Goal: Information Seeking & Learning: Learn about a topic

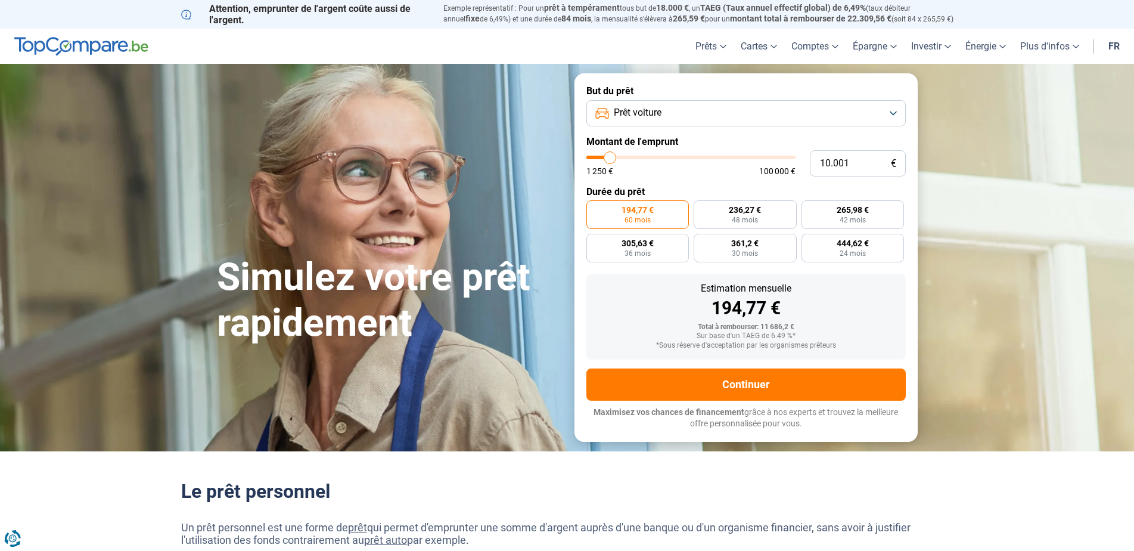
type input "13.250"
type input "13250"
type input "13.500"
drag, startPoint x: 610, startPoint y: 160, endPoint x: 618, endPoint y: 162, distance: 7.4
type input "13500"
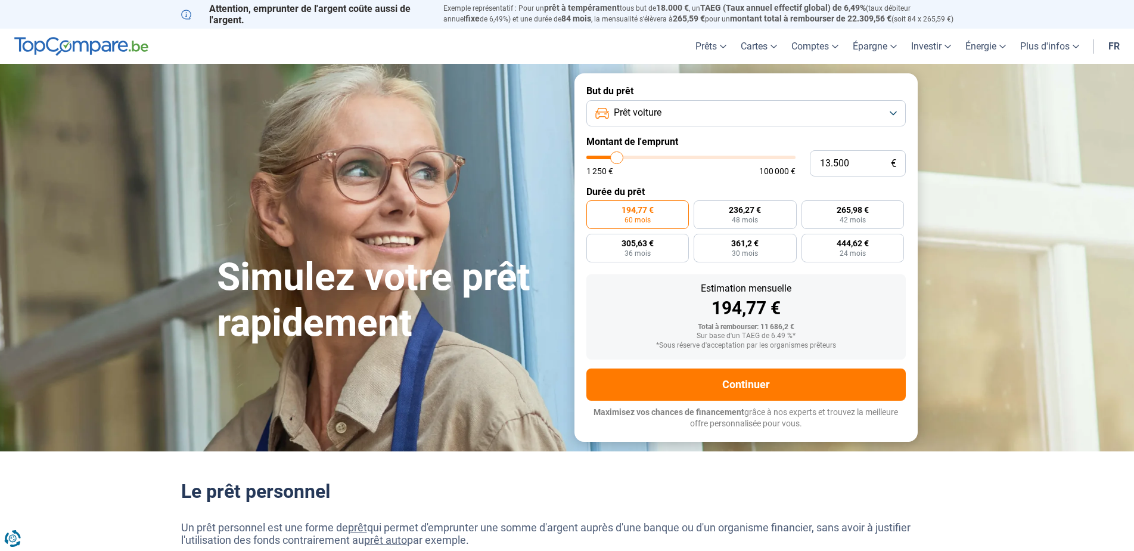
click at [618, 159] on input "range" at bounding box center [691, 158] width 209 height 4
type input "12.500"
type input "12500"
type input "15.750"
type input "15750"
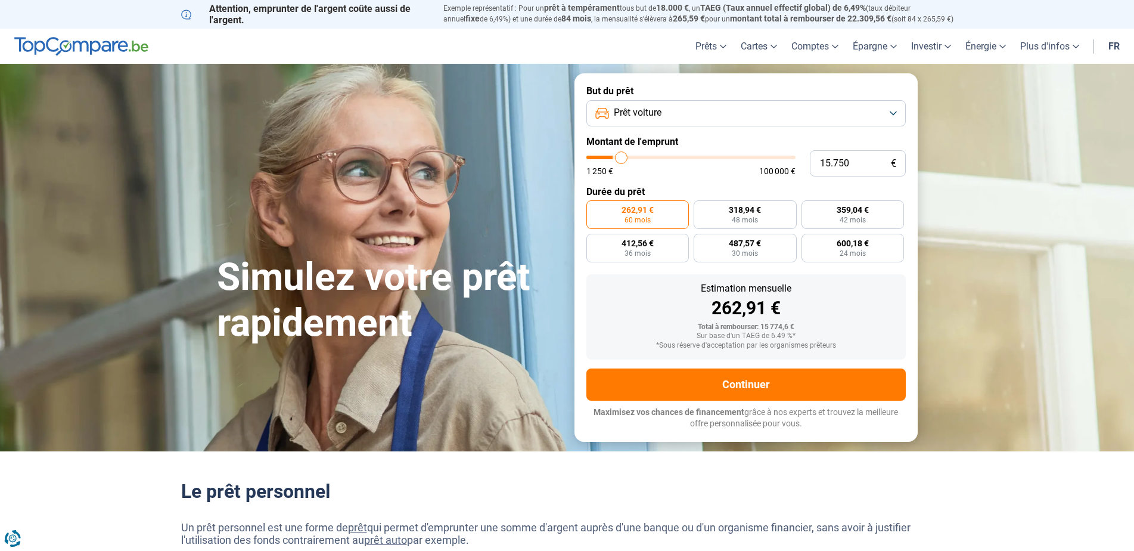
type input "18.500"
type input "18500"
type input "20.250"
type input "20250"
type input "21.250"
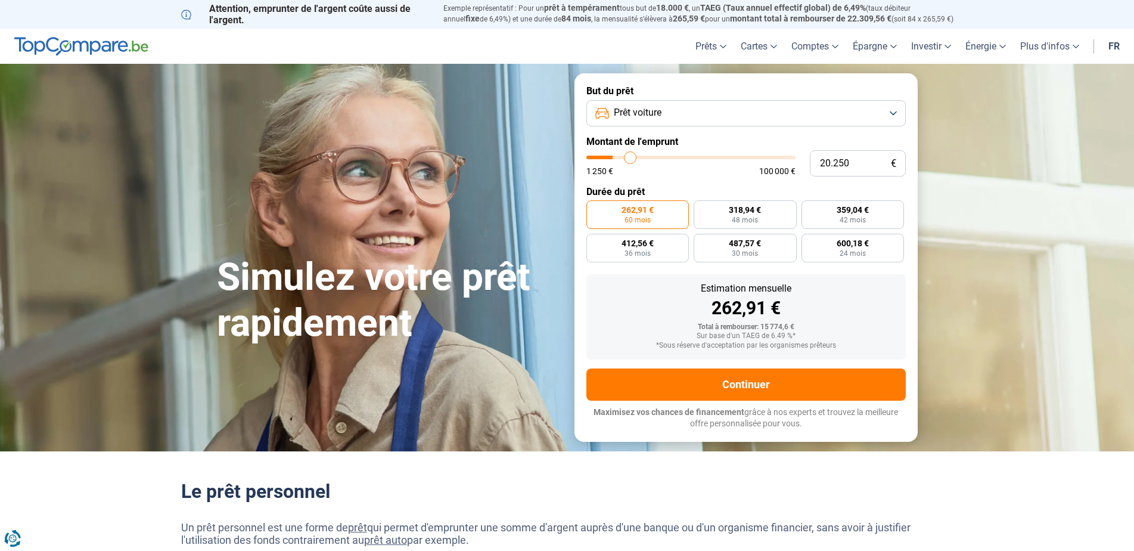
type input "21250"
type input "22.000"
type input "22000"
type input "22.750"
type input "22750"
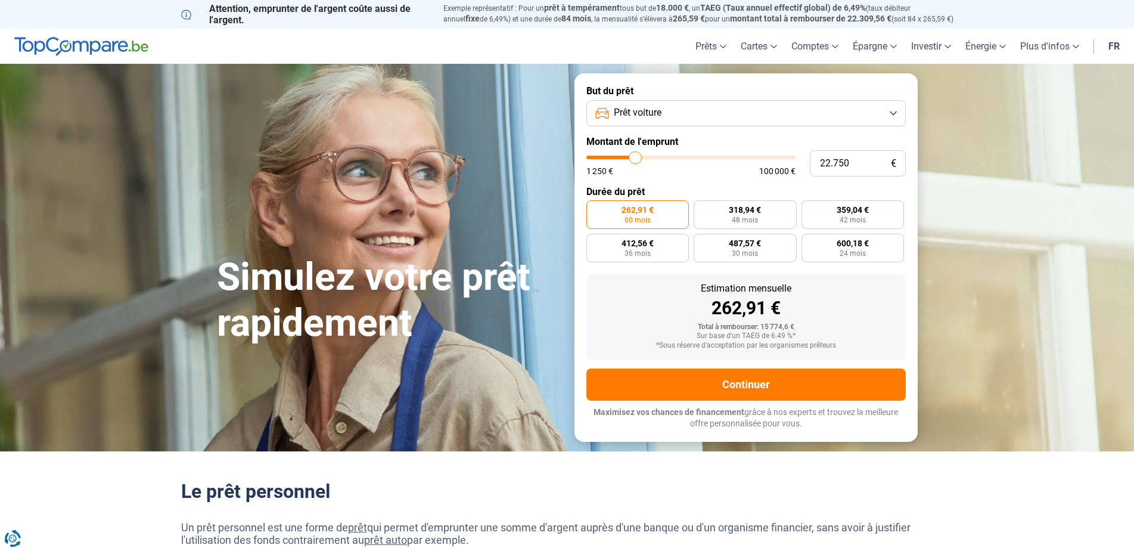
type input "23.000"
type input "23000"
type input "23.250"
type input "23250"
type input "23.750"
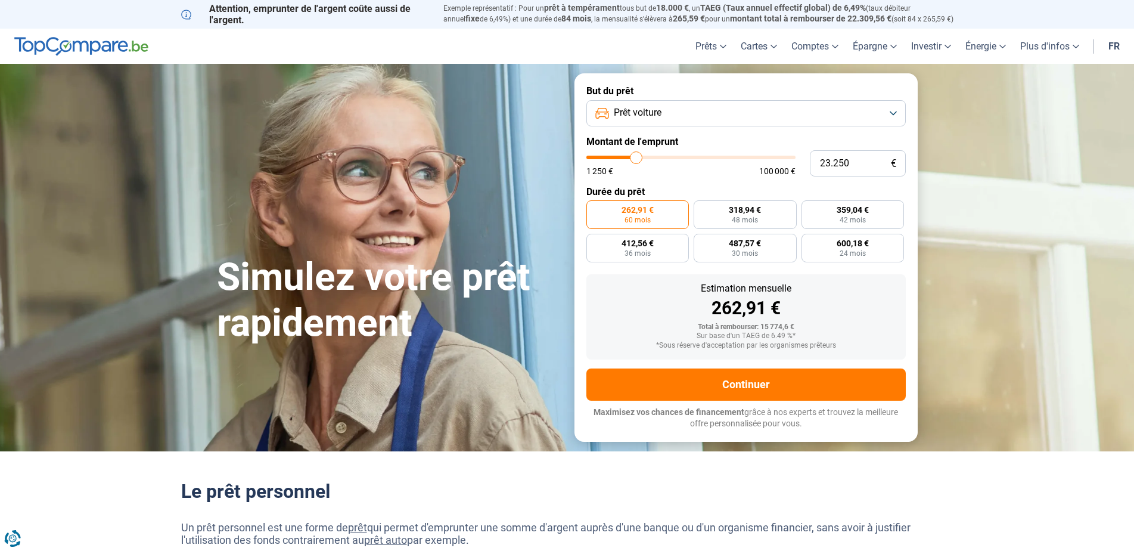
type input "23750"
type input "24.750"
type input "24750"
type input "25.250"
type input "25250"
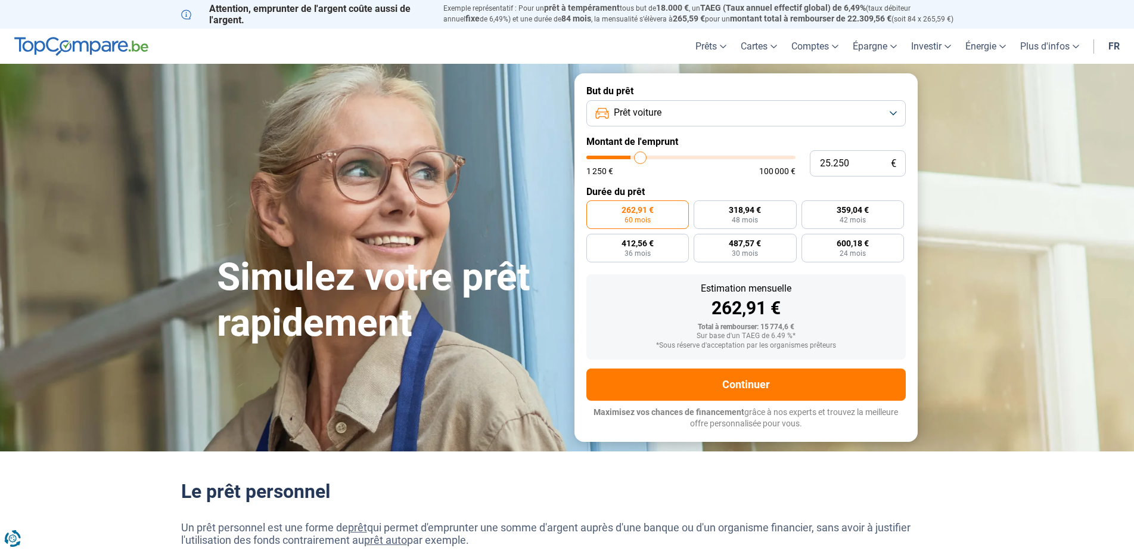
type input "26.000"
type input "26000"
type input "26.750"
type input "26750"
type input "27.750"
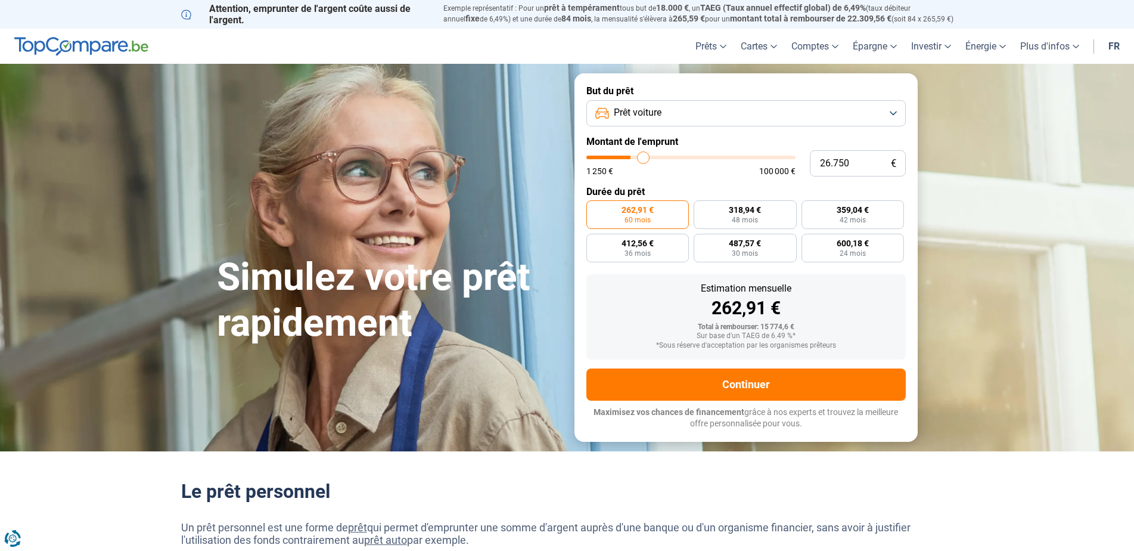
type input "27750"
type input "29.250"
type input "29250"
type input "33.250"
type input "33250"
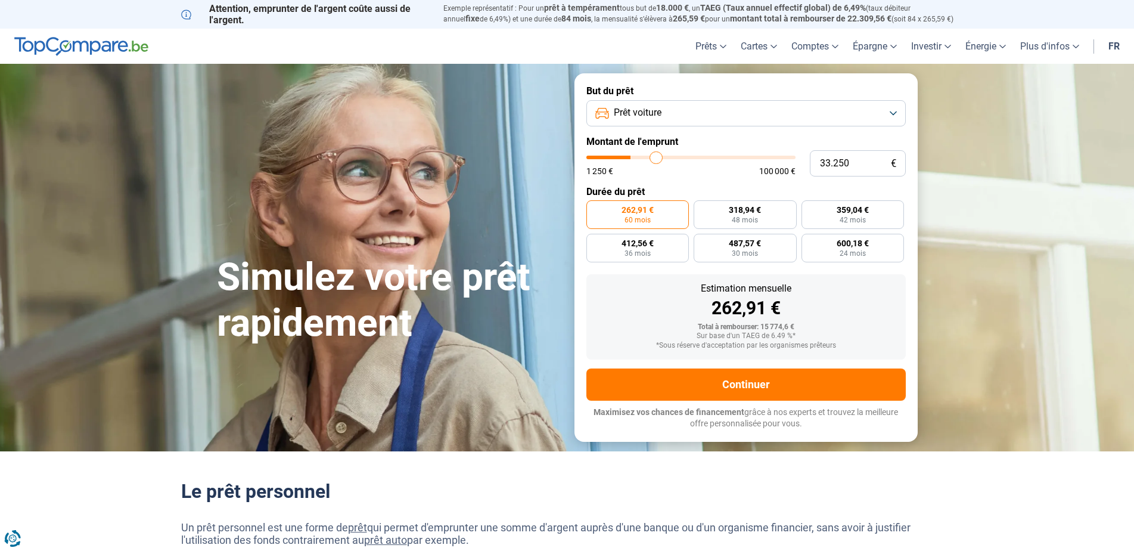
type input "37.000"
type input "37000"
type input "40.250"
type input "40250"
type input "42.500"
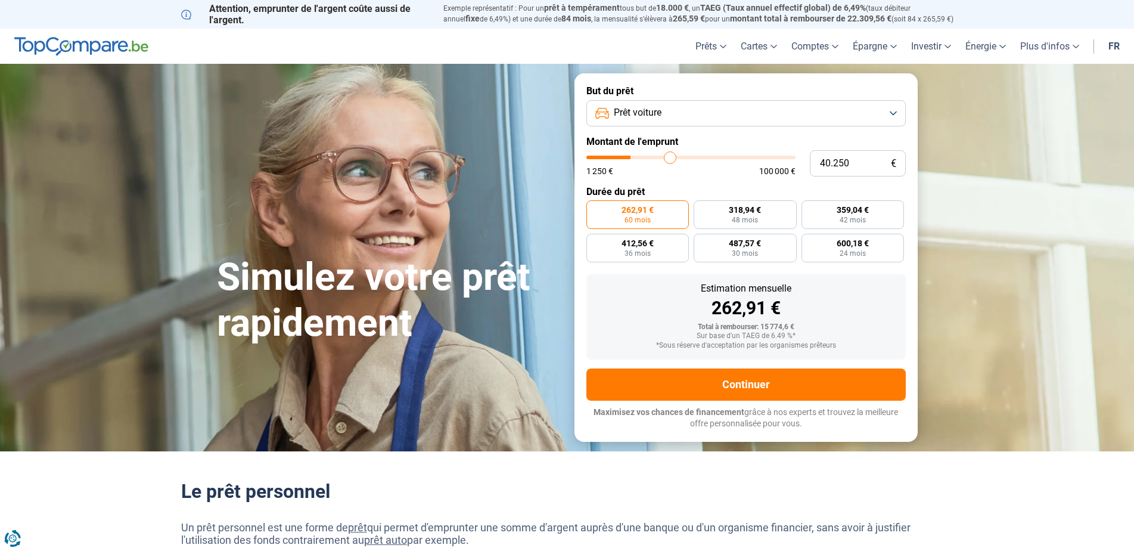
type input "42500"
type input "43.750"
type input "43750"
type input "44.500"
type input "44500"
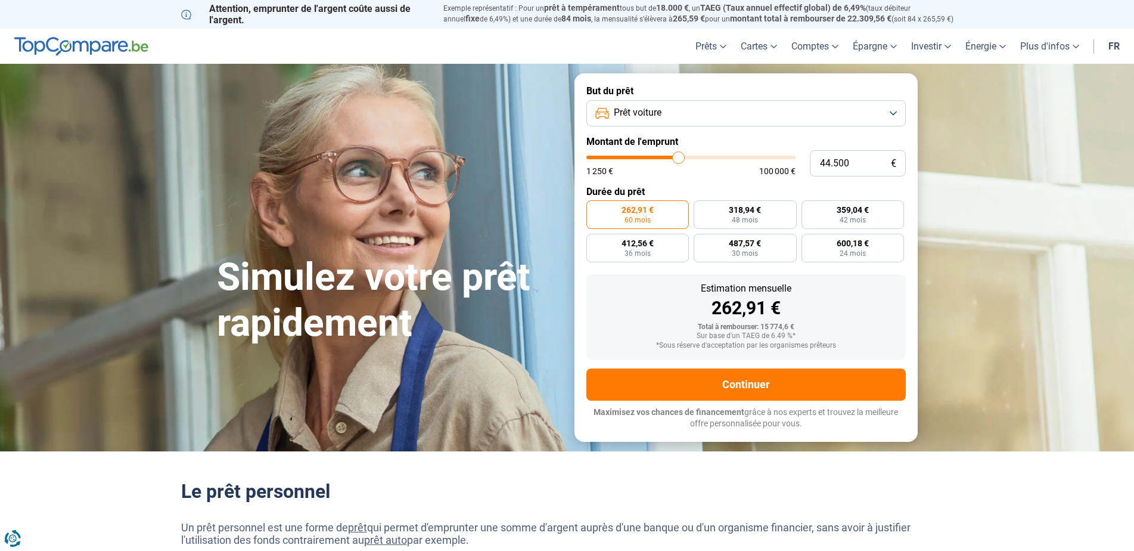
type input "45.250"
type input "45250"
type input "46.500"
type input "46500"
type input "47.250"
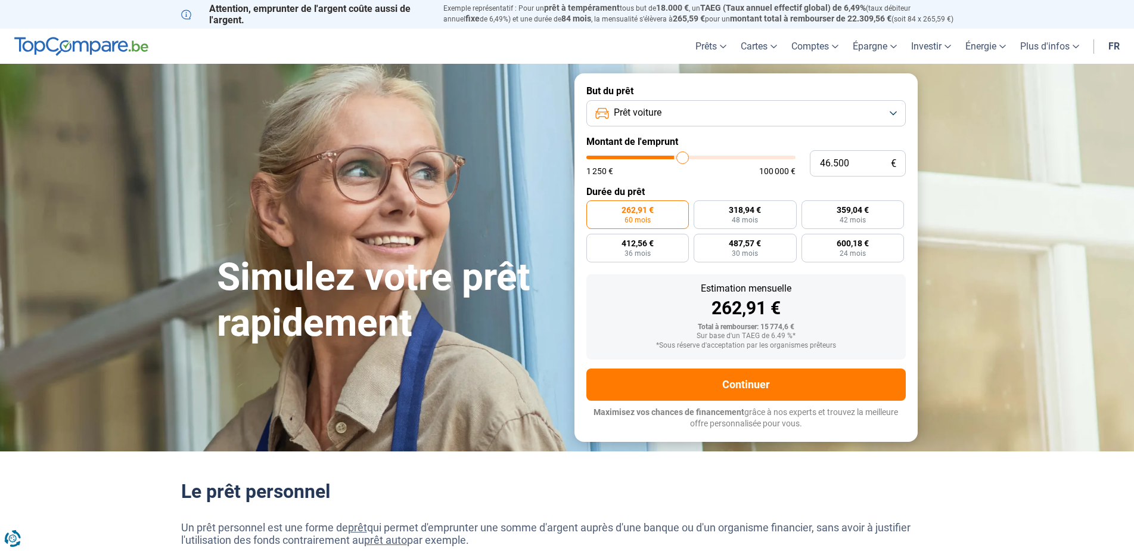
type input "47250"
type input "48.000"
type input "48000"
type input "49.000"
type input "49000"
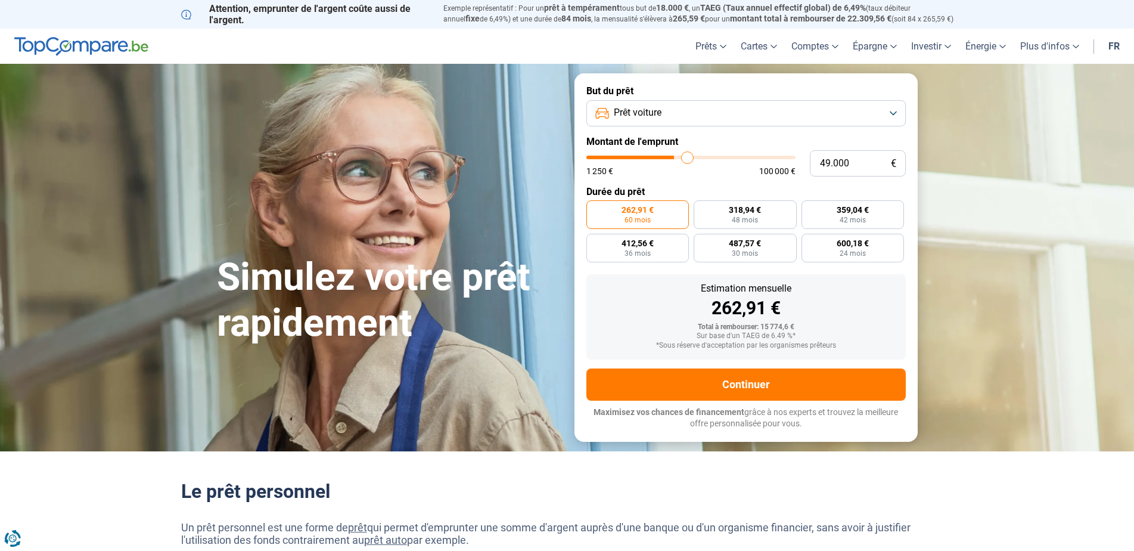
type input "49.750"
type input "49750"
type input "51.000"
type input "51000"
type input "52.000"
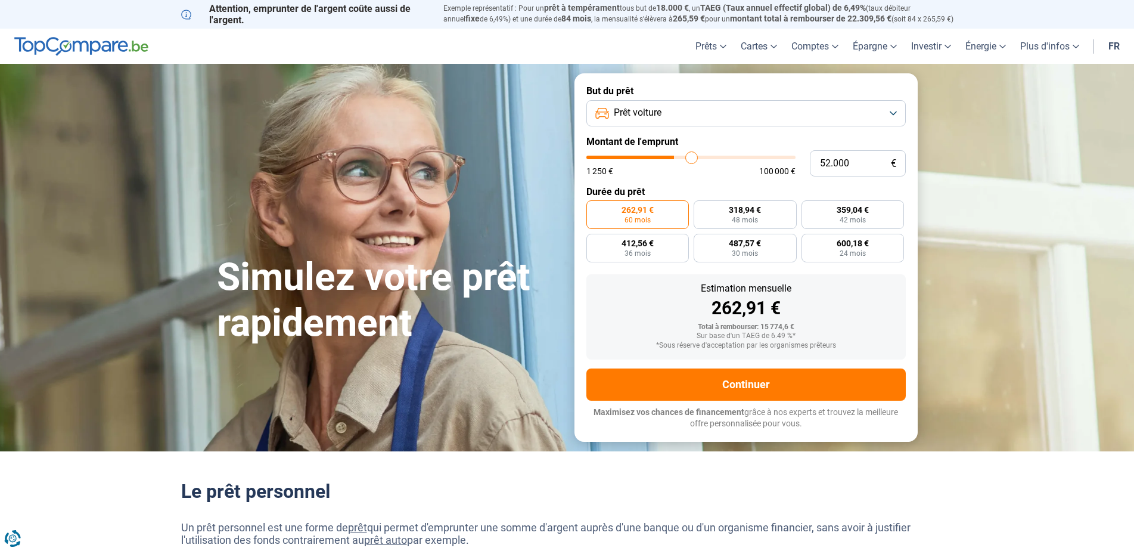
type input "52000"
type input "53.000"
type input "53000"
type input "54.000"
type input "54000"
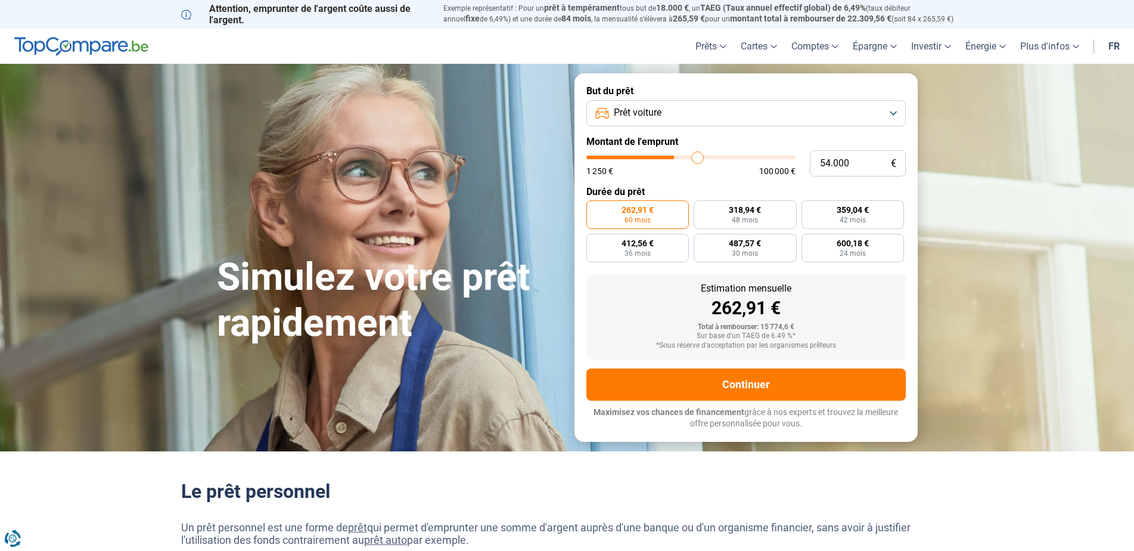
type input "54.500"
type input "54500"
type input "55.500"
type input "55500"
type input "56.250"
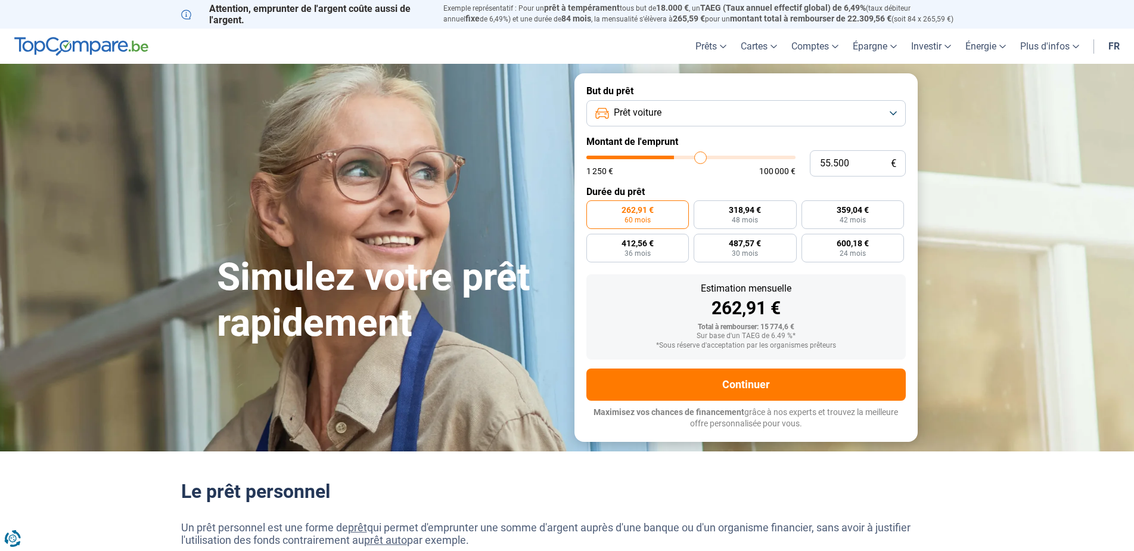
type input "56250"
type input "57.750"
type input "57750"
type input "58.500"
type input "58500"
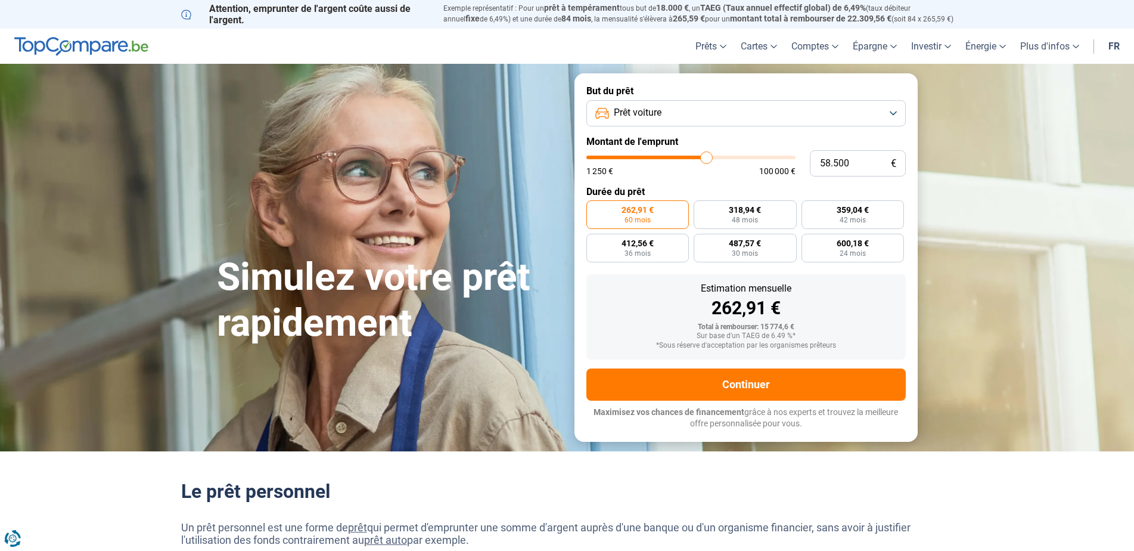
type input "59.000"
type input "59000"
type input "59.500"
type input "59500"
type input "60.250"
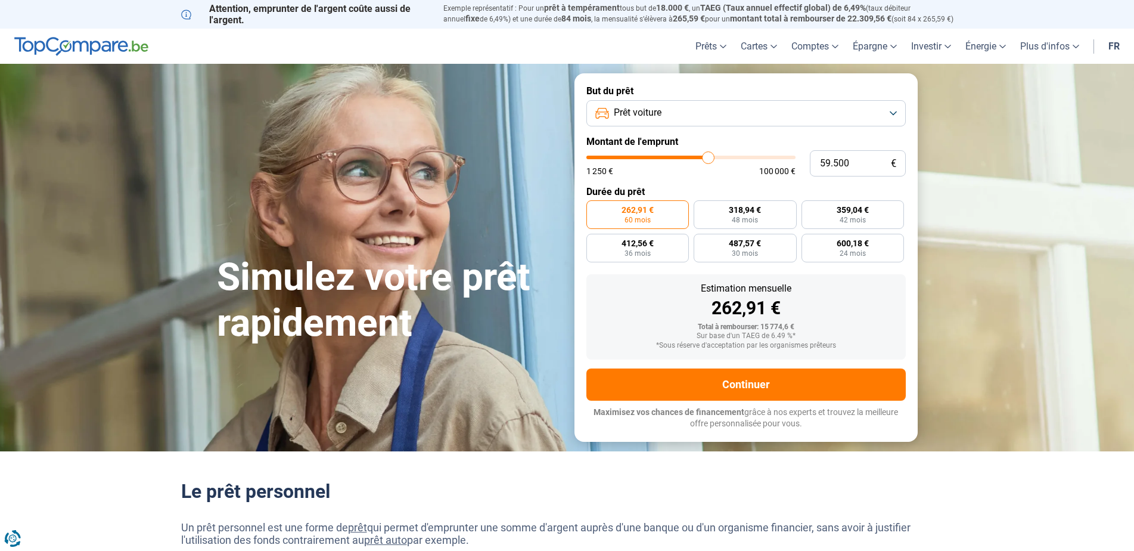
type input "60250"
type input "60.750"
type input "60750"
type input "61.500"
type input "61500"
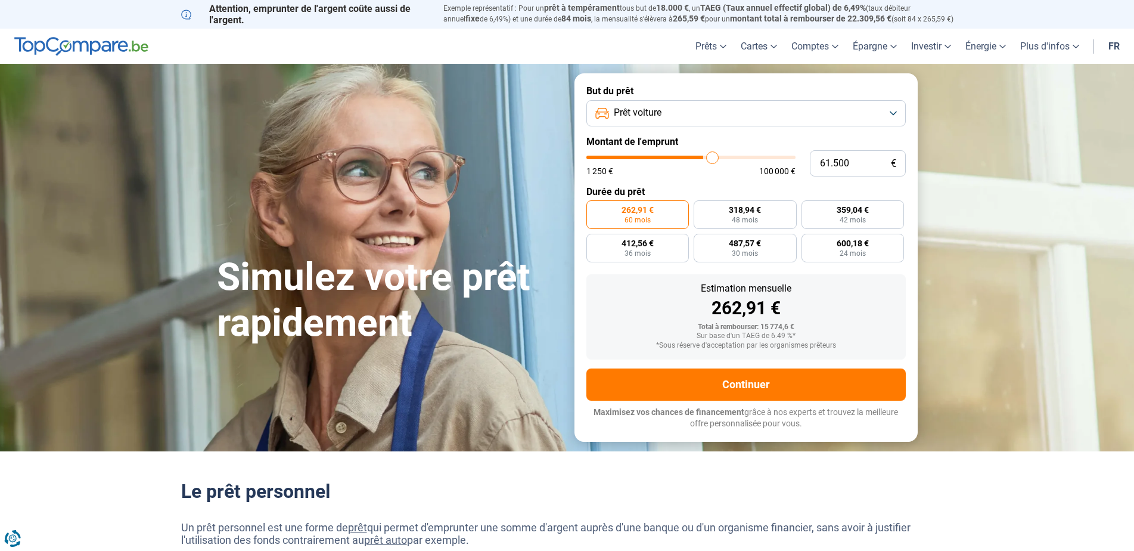
type input "62.000"
type input "62000"
type input "62.250"
type input "62250"
type input "62.500"
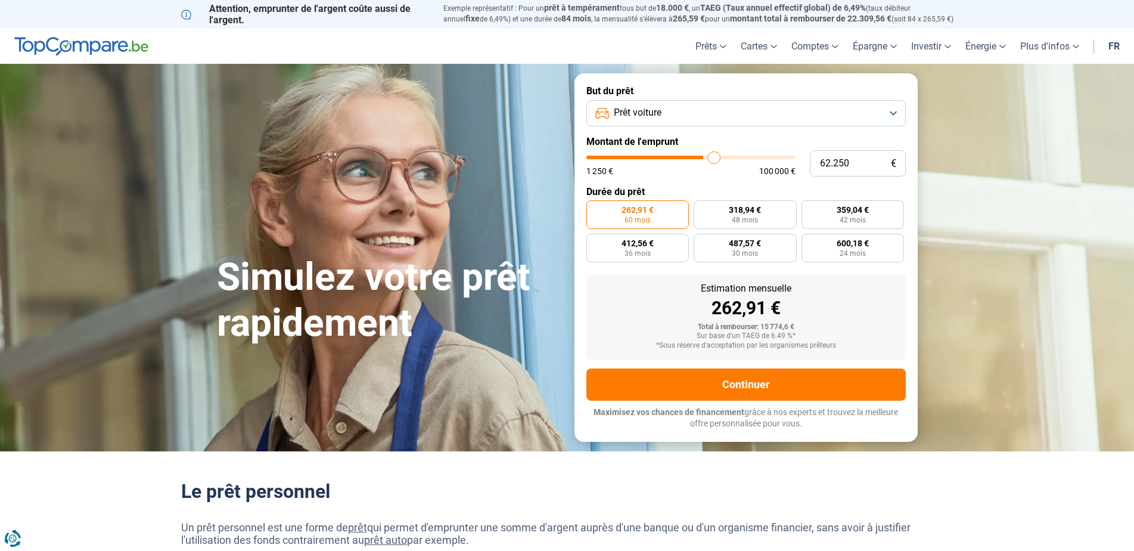
type input "62500"
type input "63.500"
type input "63500"
type input "64.250"
type input "64250"
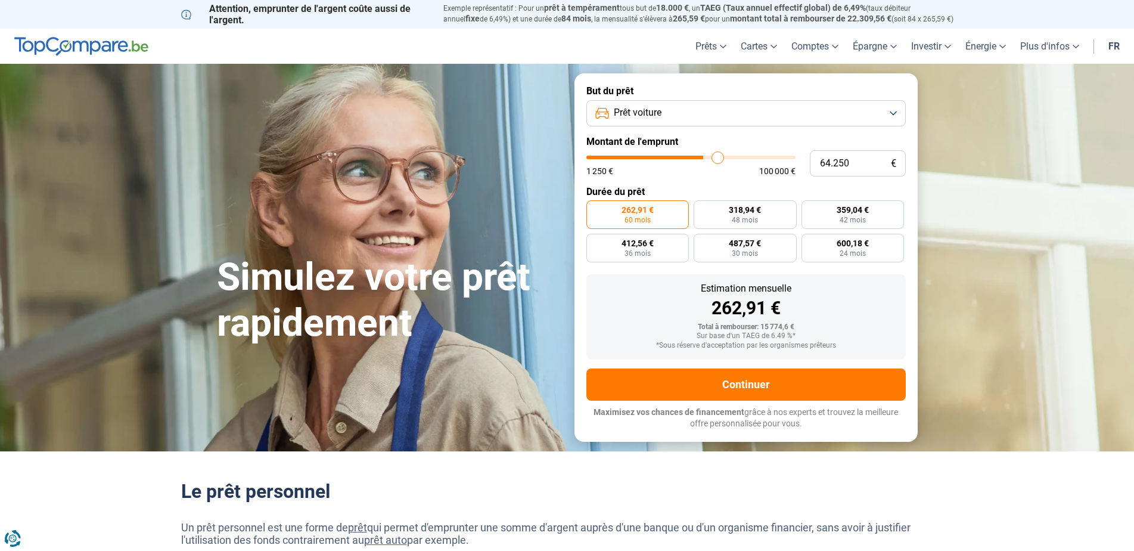
type input "64.750"
type input "64750"
type input "65.250"
type input "65250"
type input "66.250"
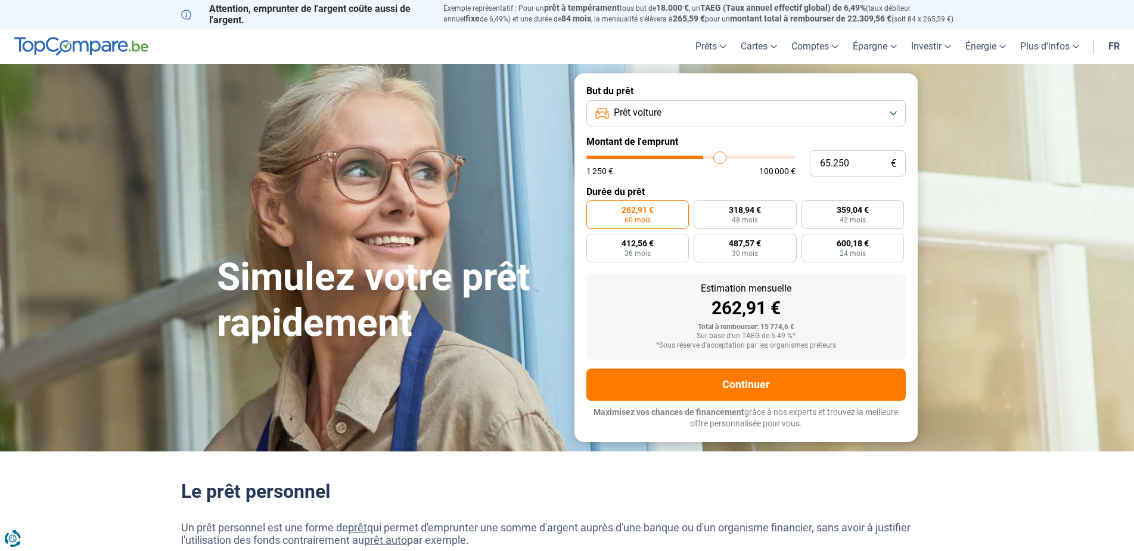
type input "66250"
type input "66.750"
type input "66750"
type input "67.250"
type input "67250"
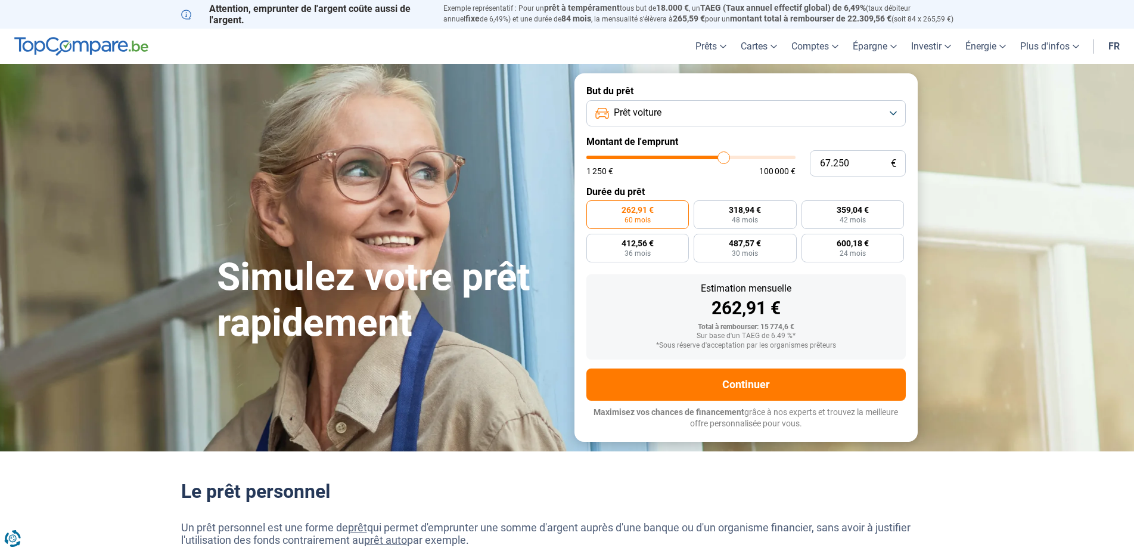
type input "67.500"
type input "67500"
type input "68.000"
type input "68000"
type input "68.250"
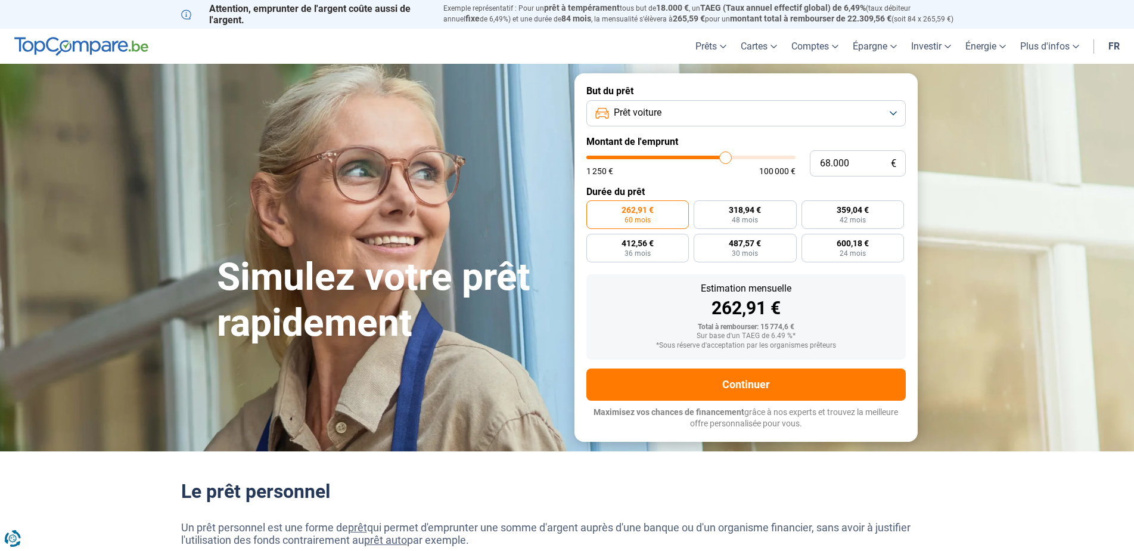
type input "68250"
type input "68.750"
type input "68750"
type input "69.250"
type input "69250"
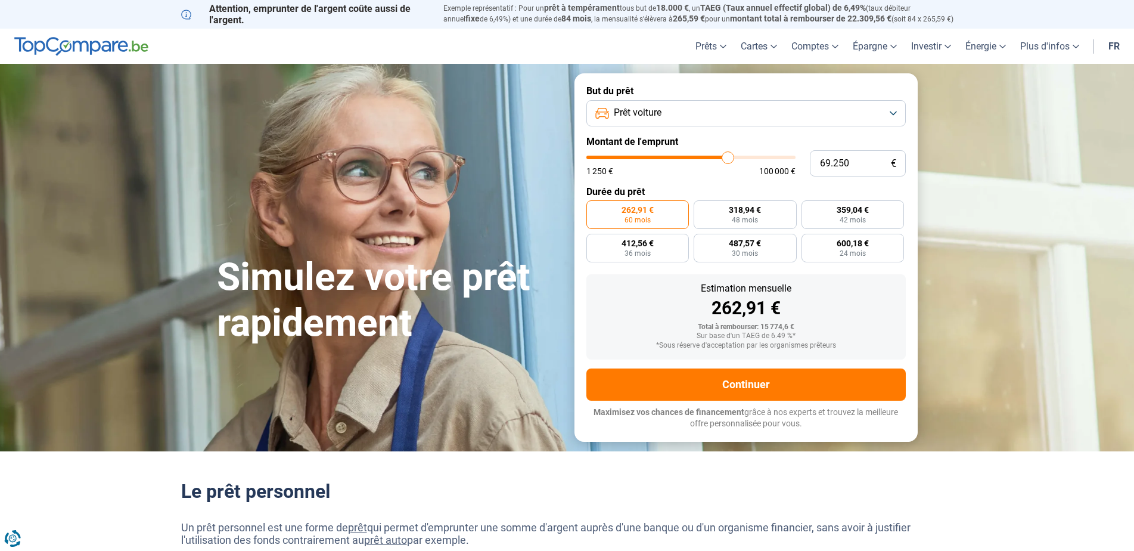
type input "69.500"
type input "69500"
type input "69.750"
type input "69750"
type input "70.750"
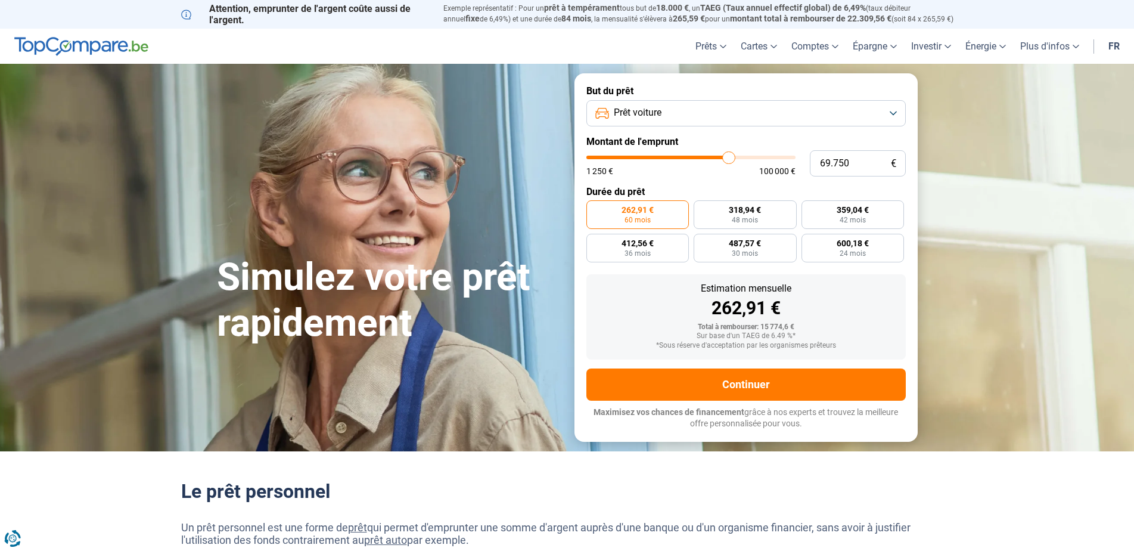
type input "70750"
type input "71.250"
type input "71250"
type input "71.750"
type input "71750"
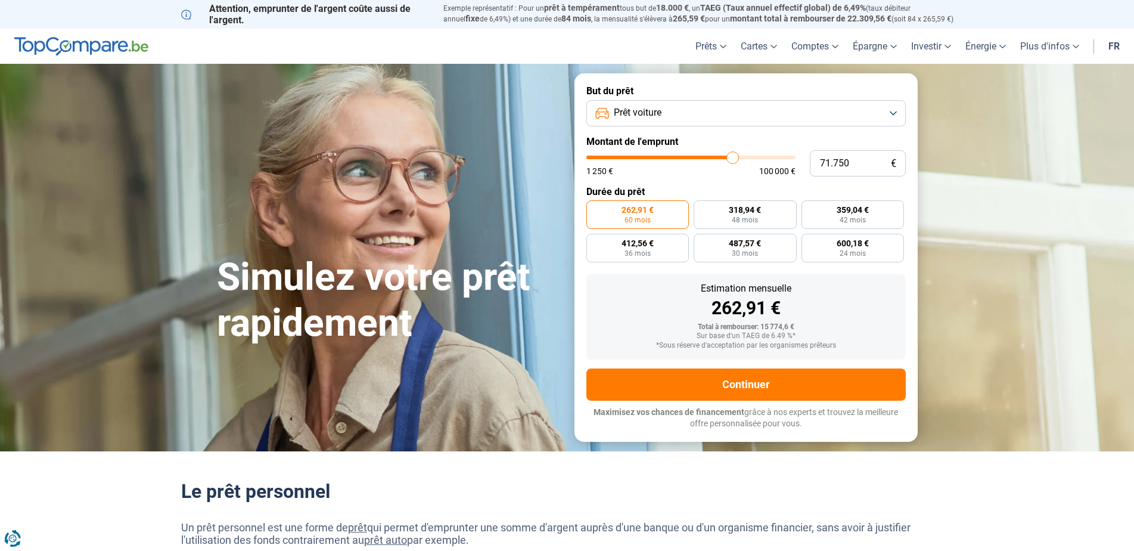
type input "72.000"
type input "72000"
type input "72.250"
type input "72250"
type input "72.500"
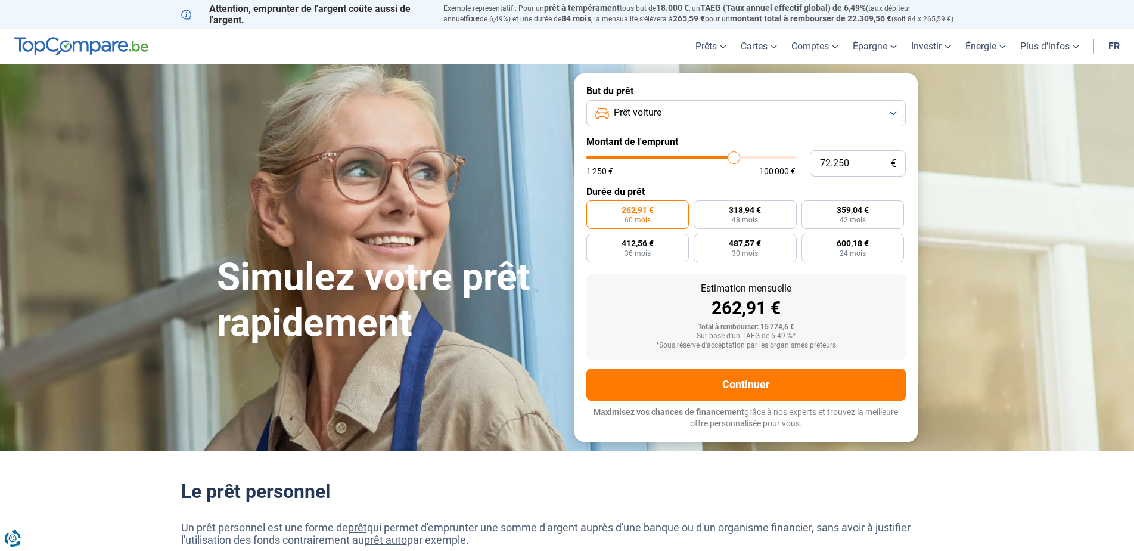
type input "72500"
type input "68.250"
type input "68250"
type input "65.750"
type input "65750"
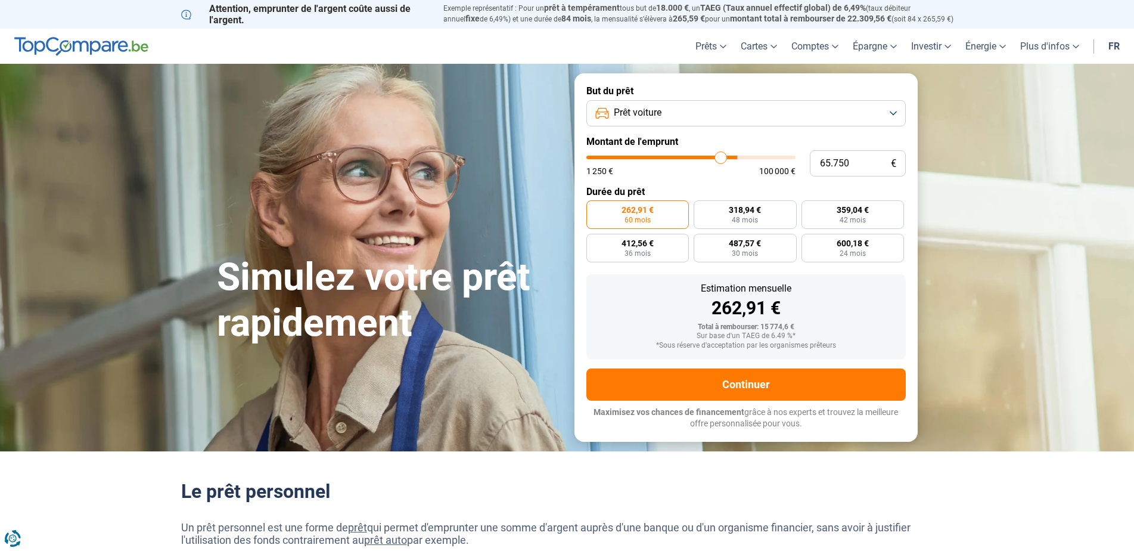
type input "62.500"
type input "62500"
type input "61.750"
type input "61750"
type input "60.750"
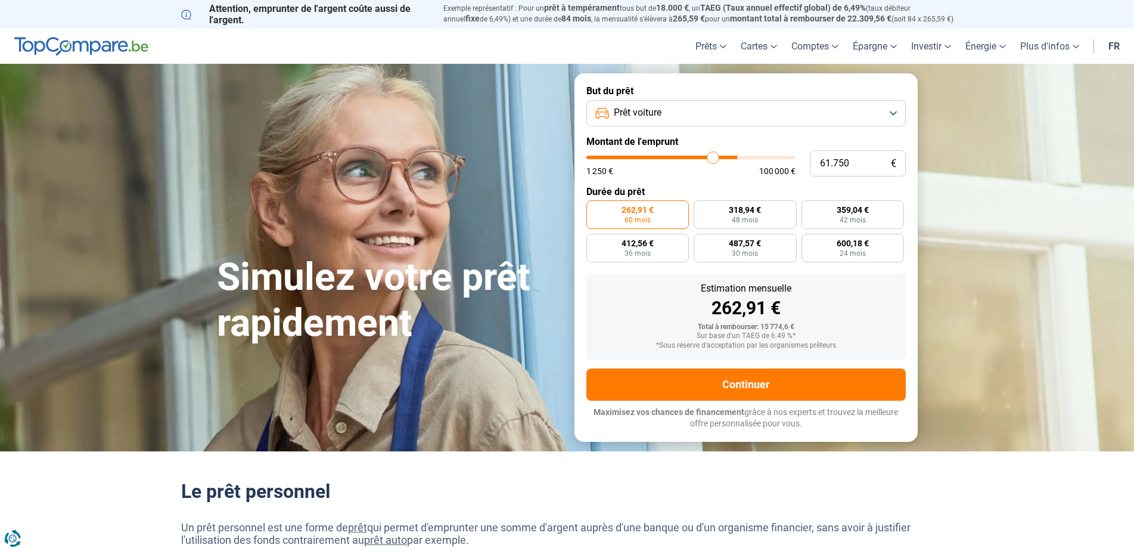
type input "60750"
type input "60.250"
type input "60250"
type input "59.250"
type input "59250"
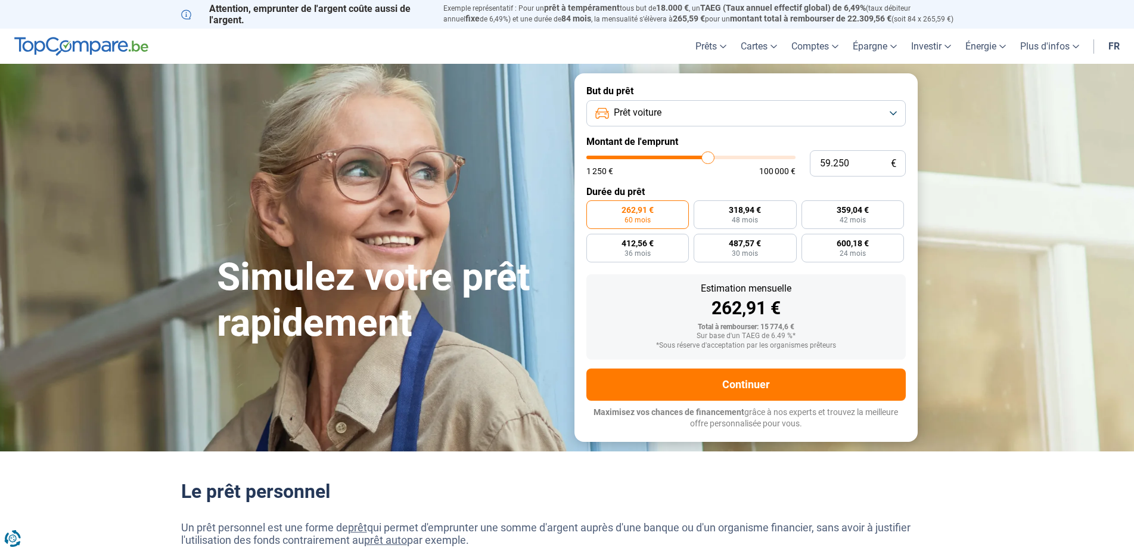
type input "58.500"
type input "58500"
type input "57.500"
type input "57500"
type input "56.000"
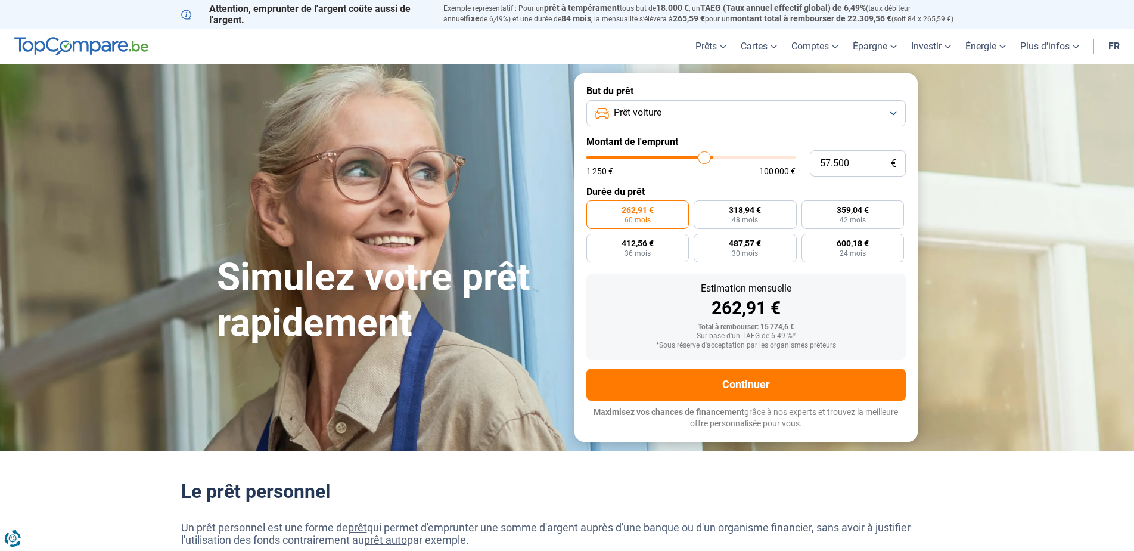
type input "56000"
type input "55.750"
type input "55750"
type input "54.250"
type input "54250"
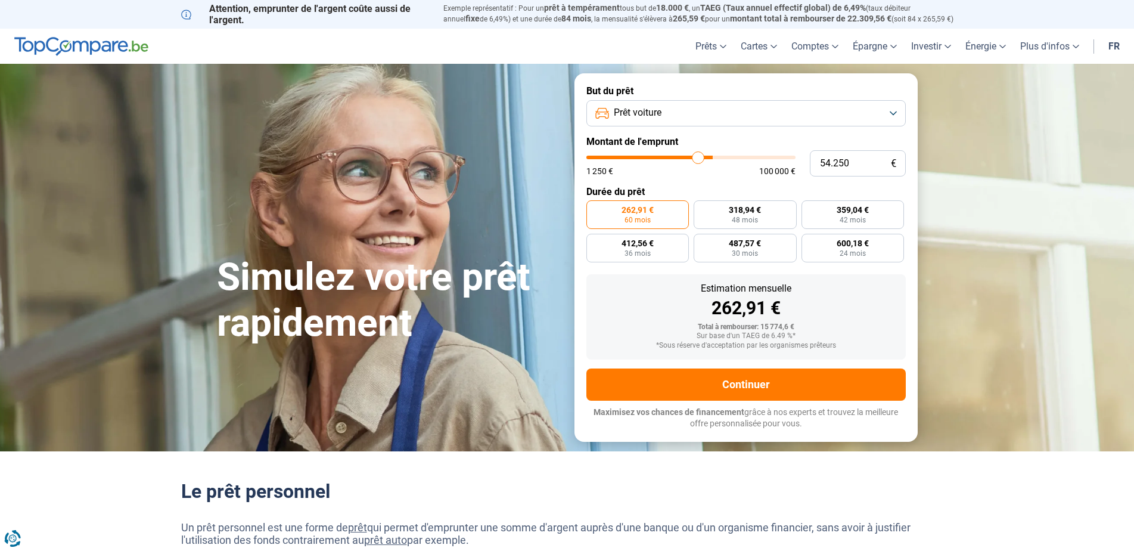
type input "53.500"
type input "53500"
type input "52.750"
type input "52750"
type input "51.750"
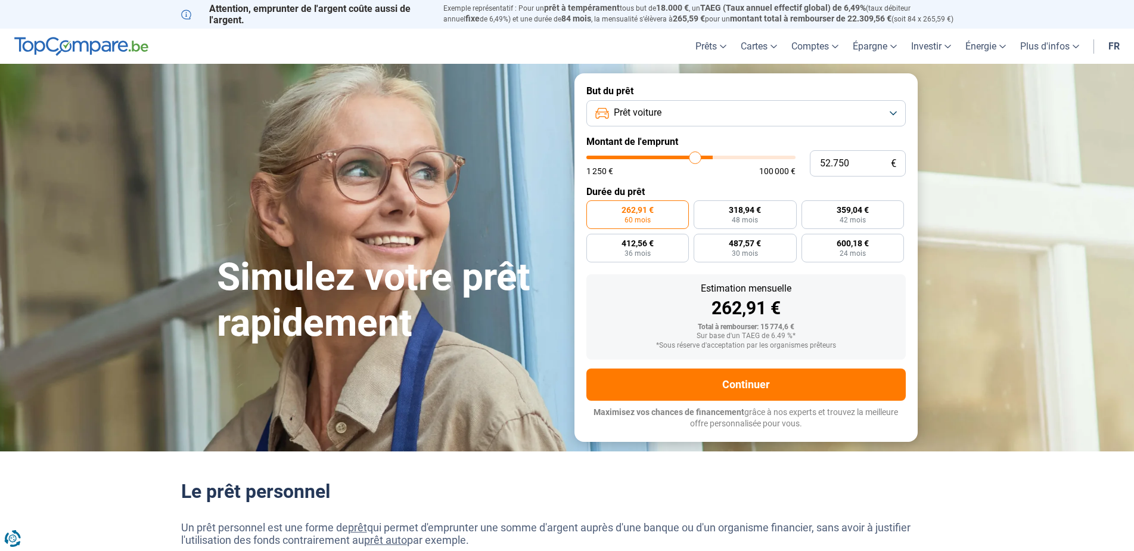
type input "51750"
type input "50.500"
type input "50500"
type input "50.250"
type input "50250"
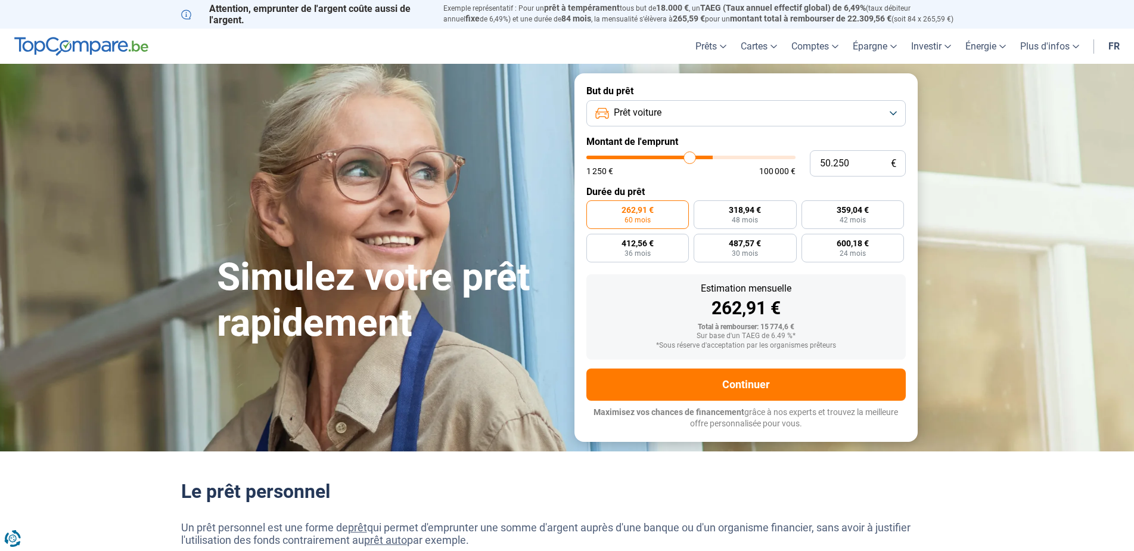
type input "49.500"
type input "49500"
type input "48.750"
type input "48750"
type input "48.250"
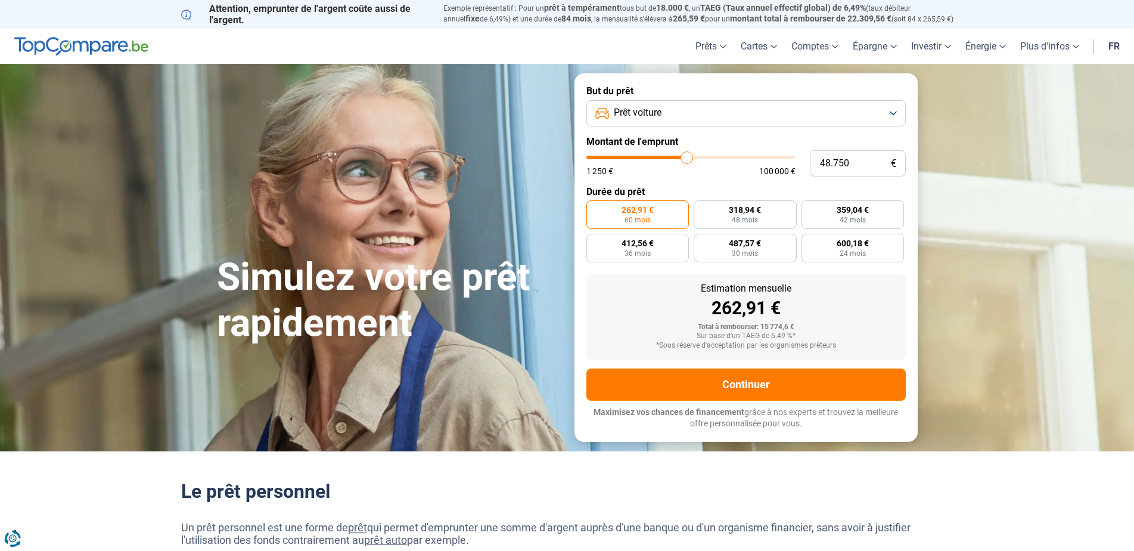
type input "48250"
type input "47.500"
type input "47500"
type input "47.000"
type input "47000"
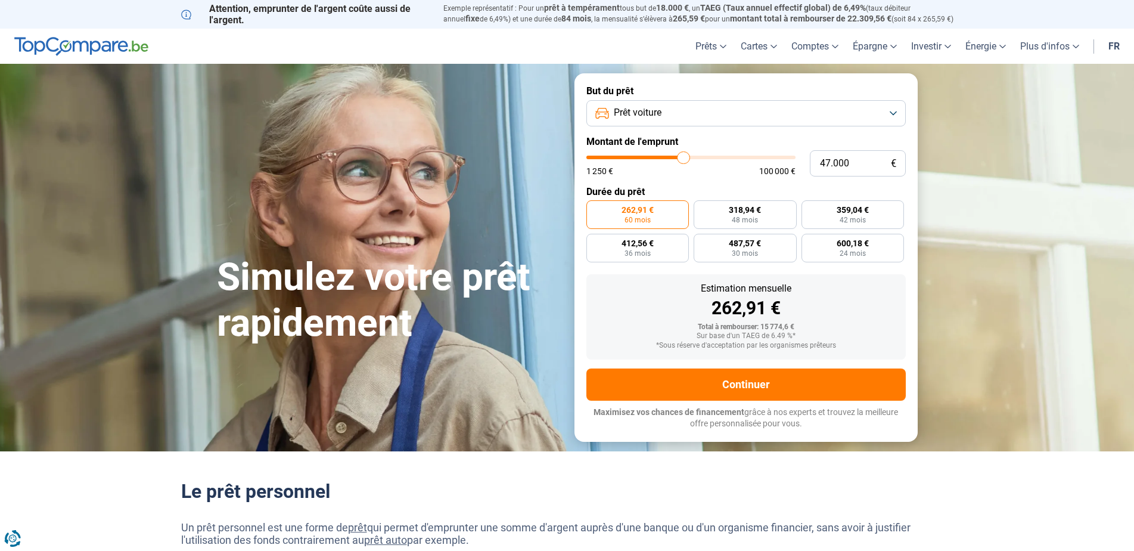
type input "45.750"
type input "45750"
type input "45.000"
type input "45000"
type input "44.250"
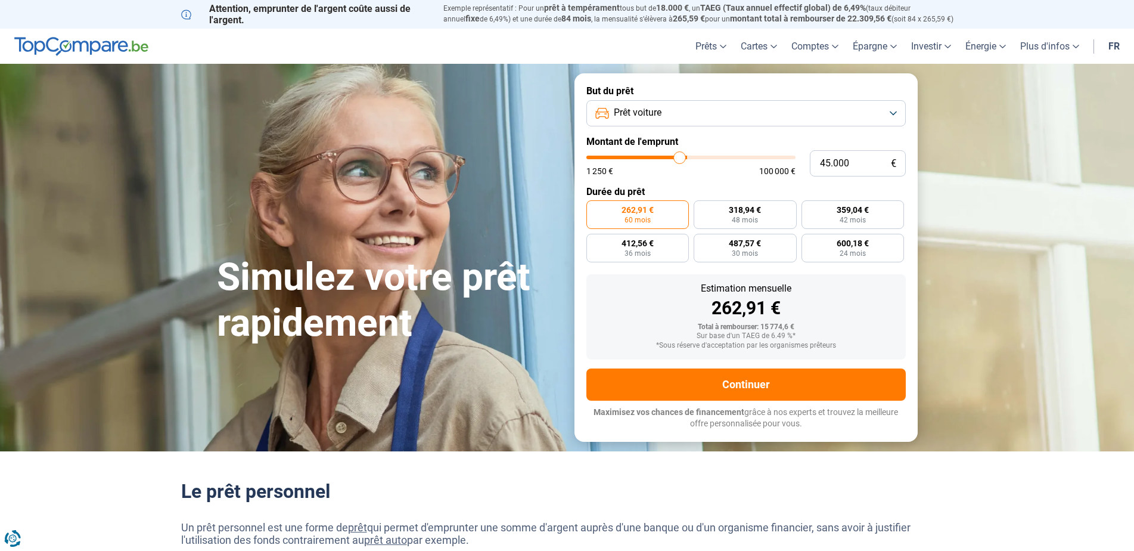
type input "44250"
type input "43.500"
type input "43500"
type input "42.750"
type input "42750"
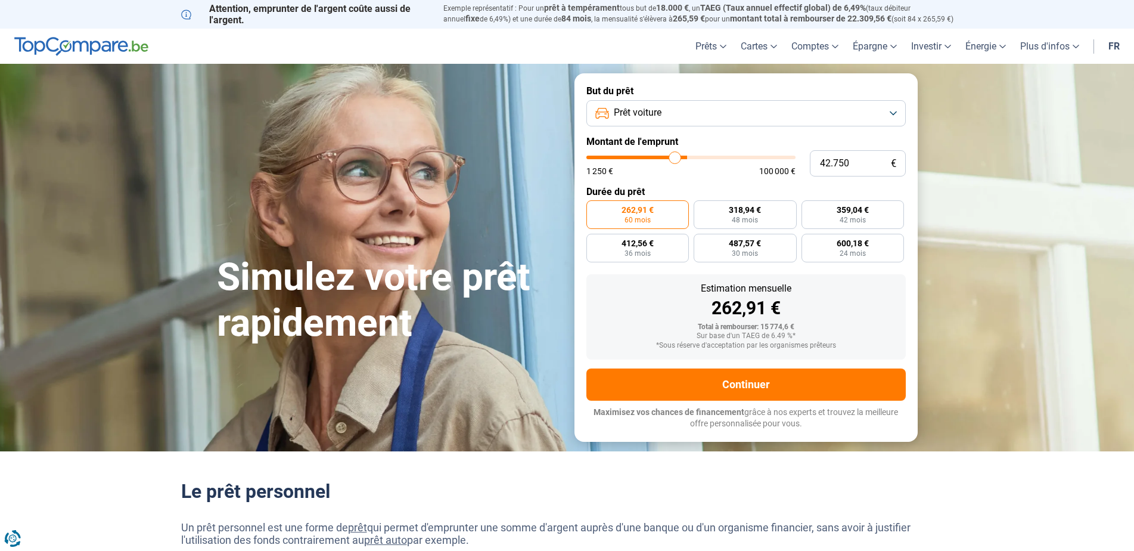
type input "42.250"
type input "42250"
type input "42.000"
type input "42000"
type input "41.500"
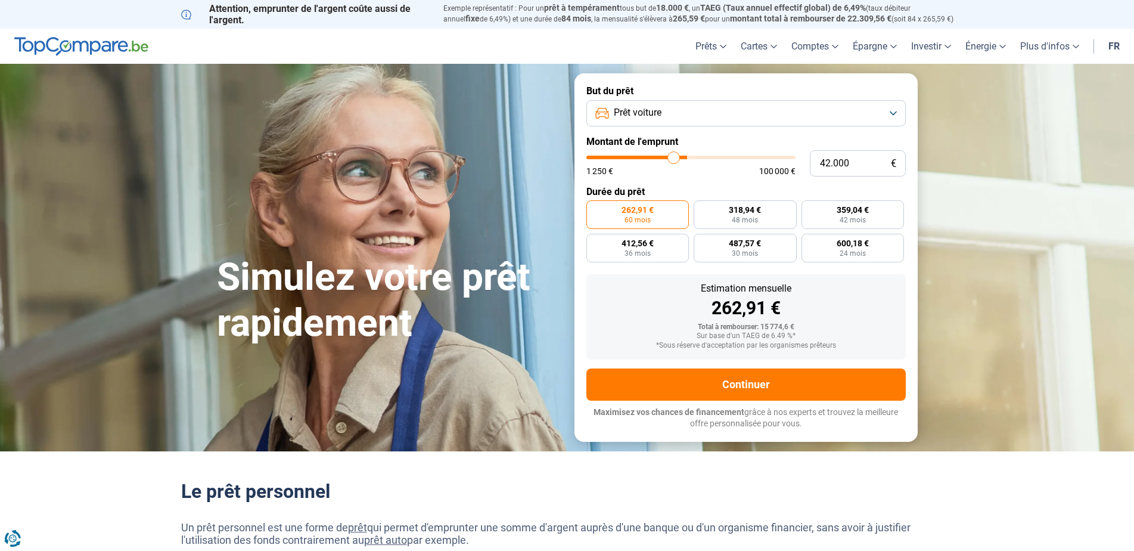
type input "41500"
type input "41.250"
type input "41250"
type input "40.750"
type input "40750"
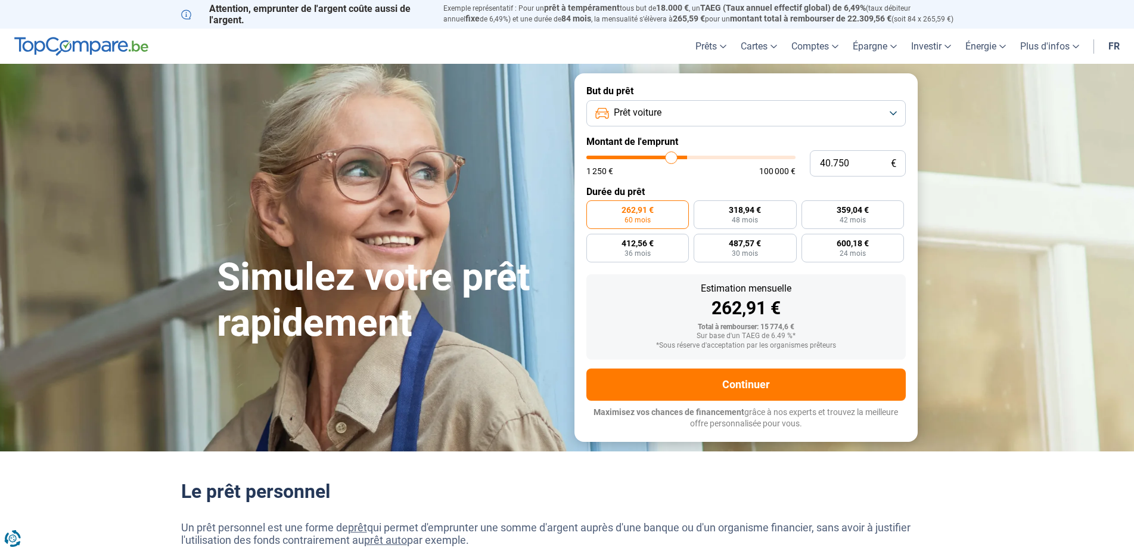
type input "40.250"
type input "40250"
drag, startPoint x: 615, startPoint y: 160, endPoint x: 636, endPoint y: 179, distance: 28.3
click at [636, 159] on input "range" at bounding box center [691, 158] width 209 height 4
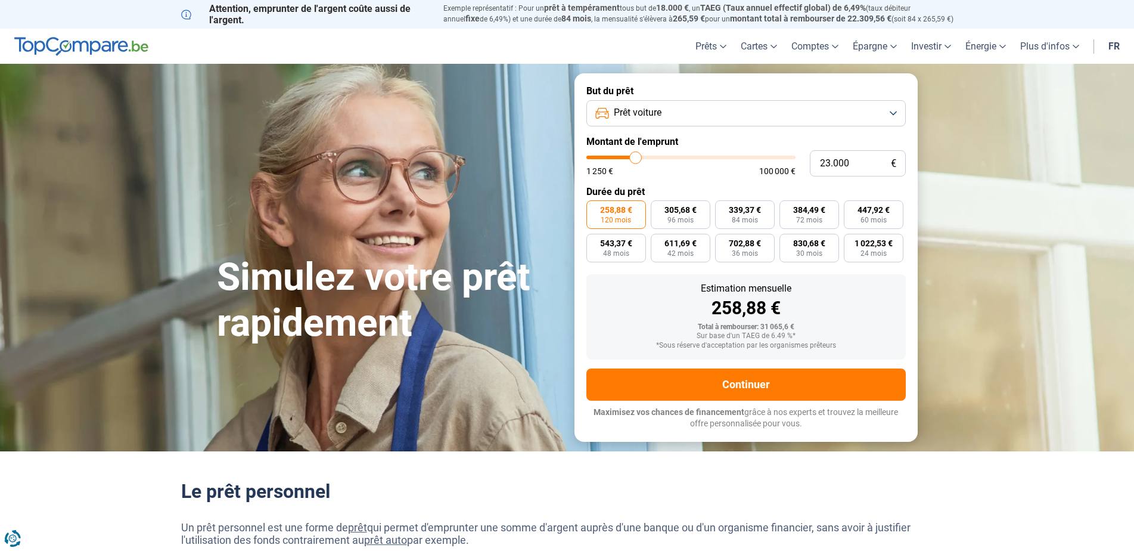
click at [895, 116] on button "Prêt voiture" at bounding box center [747, 113] width 320 height 26
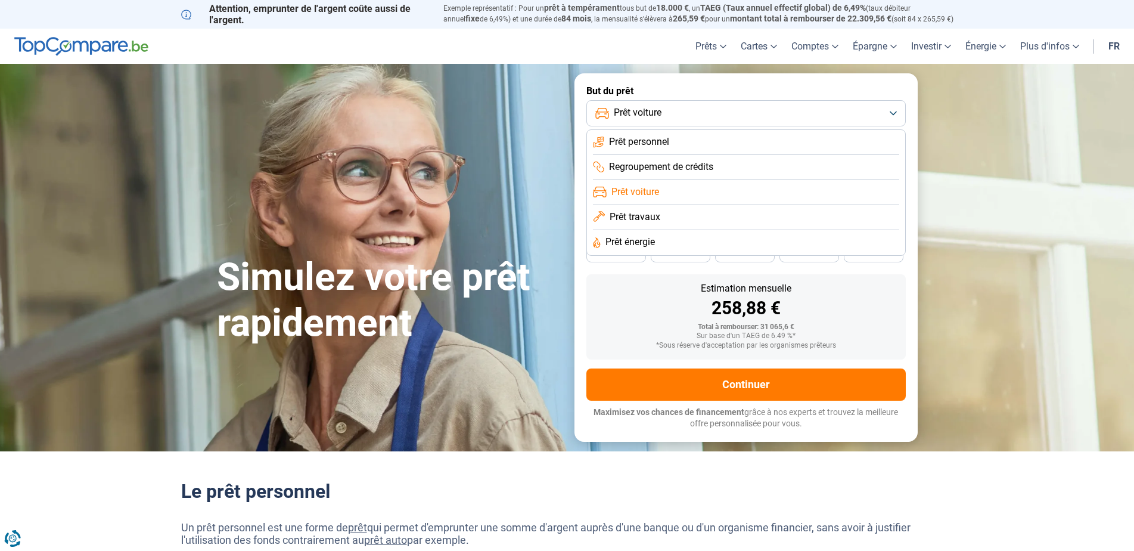
click at [640, 194] on span "Prêt voiture" at bounding box center [636, 191] width 48 height 13
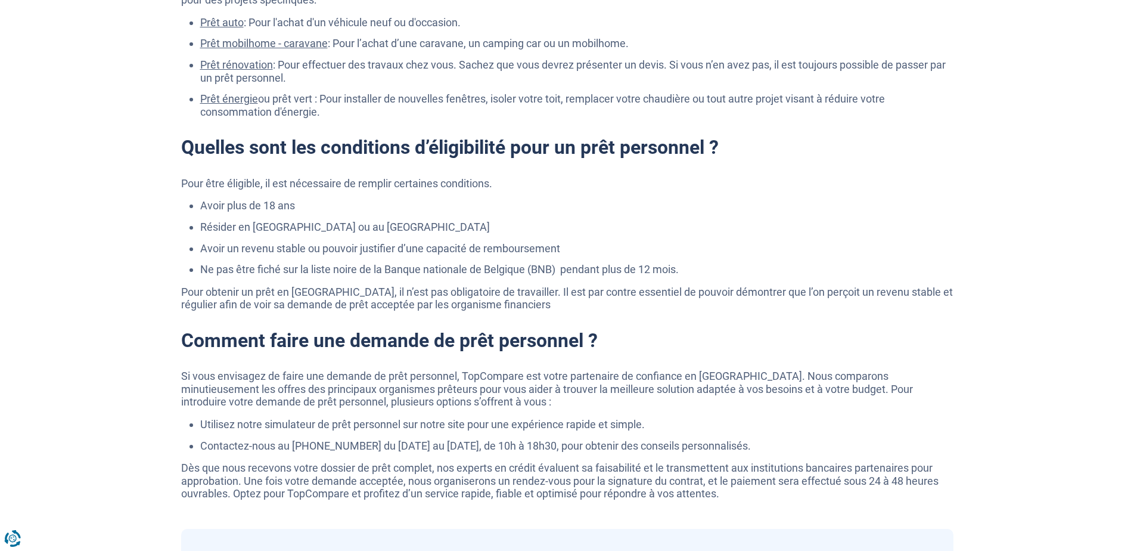
scroll to position [1610, 0]
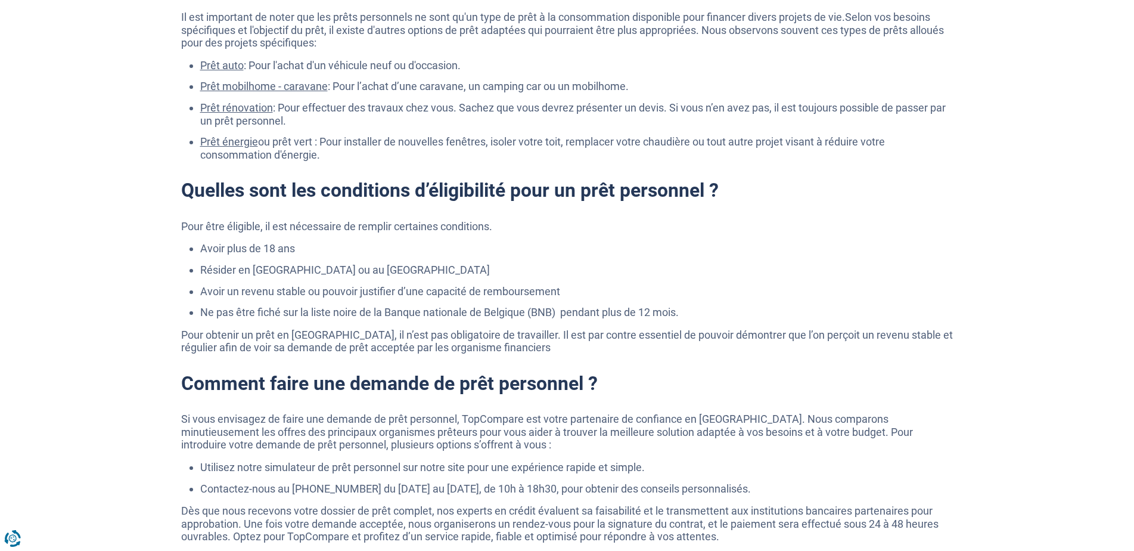
drag, startPoint x: 1144, startPoint y: 213, endPoint x: 1144, endPoint y: 116, distance: 97.2
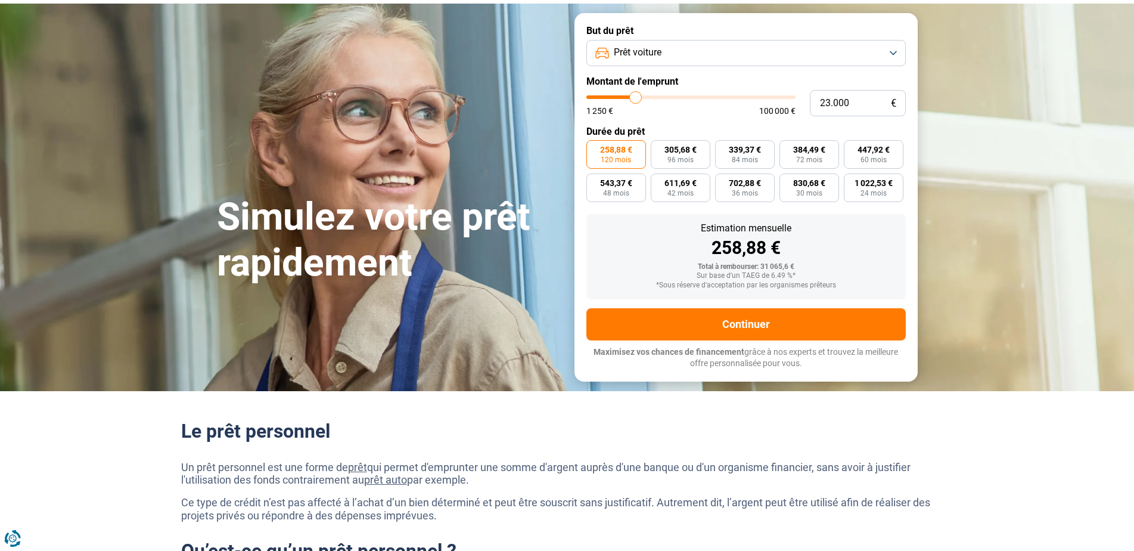
scroll to position [11, 0]
